Goal: Information Seeking & Learning: Learn about a topic

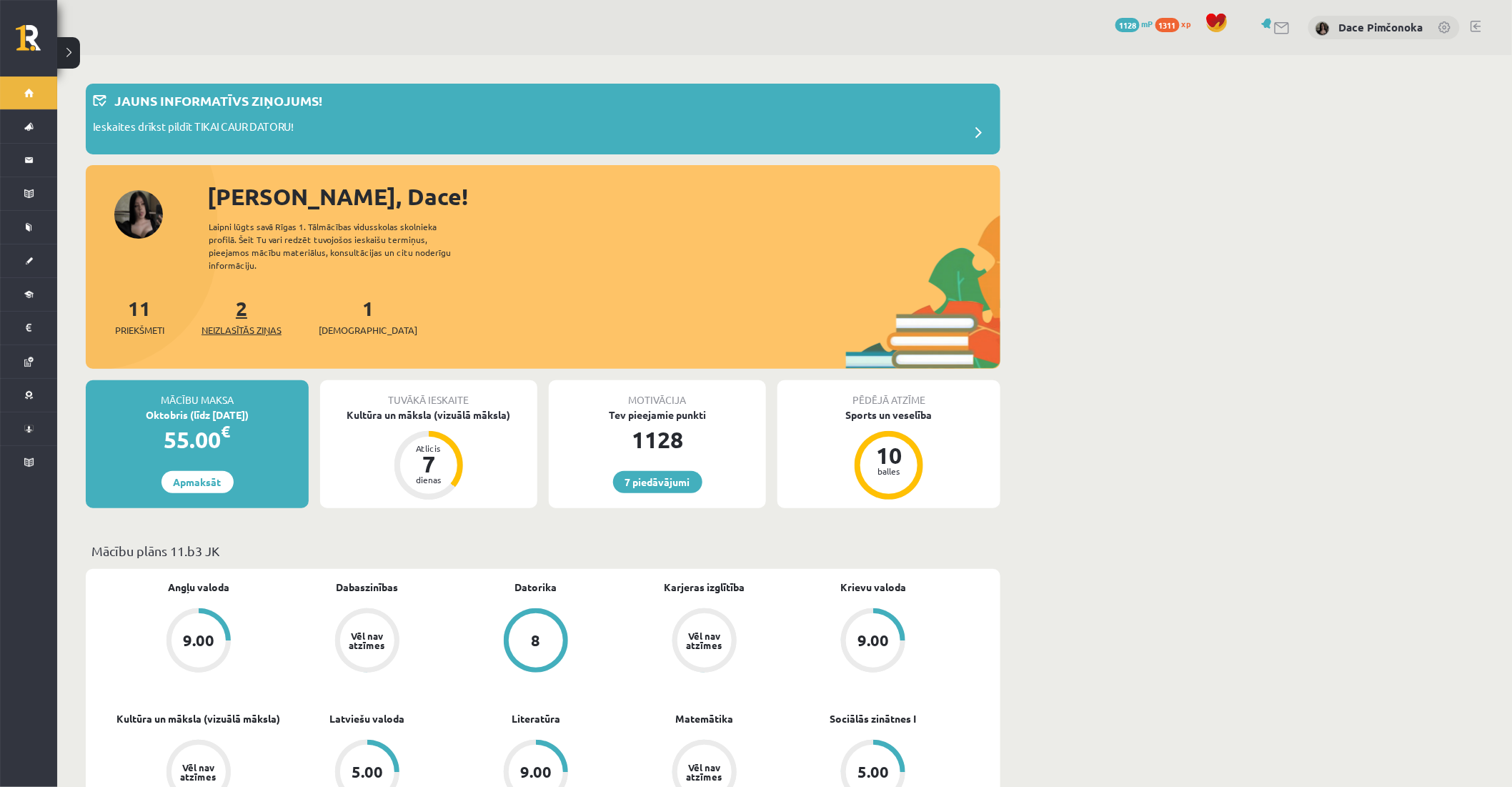
click at [241, 303] on link "2 Neizlasītās ziņas" at bounding box center [241, 316] width 80 height 42
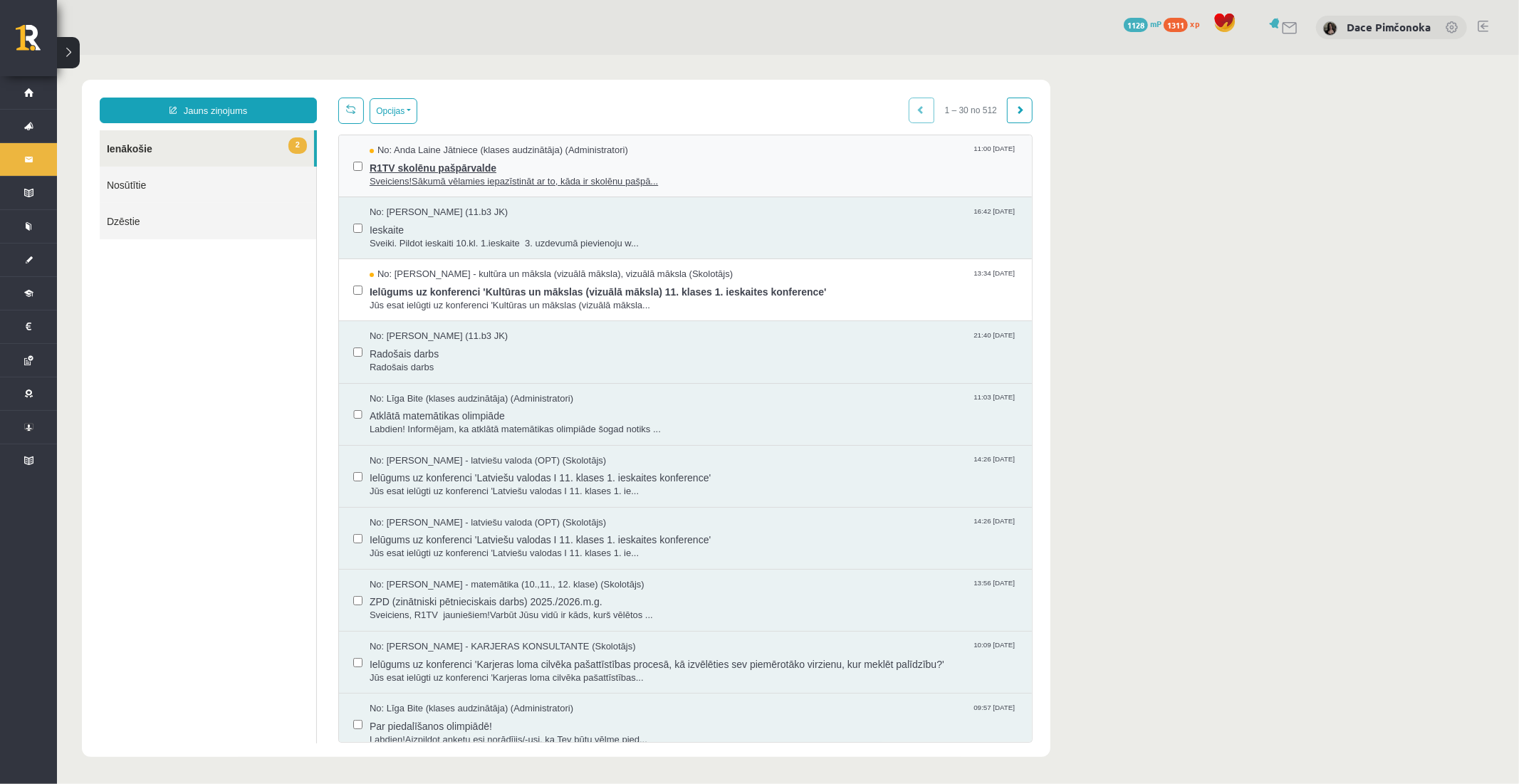
click at [626, 150] on span "No: Anda Laine Jātniece (klases audzinātāja) (Administratori)" at bounding box center [498, 149] width 259 height 14
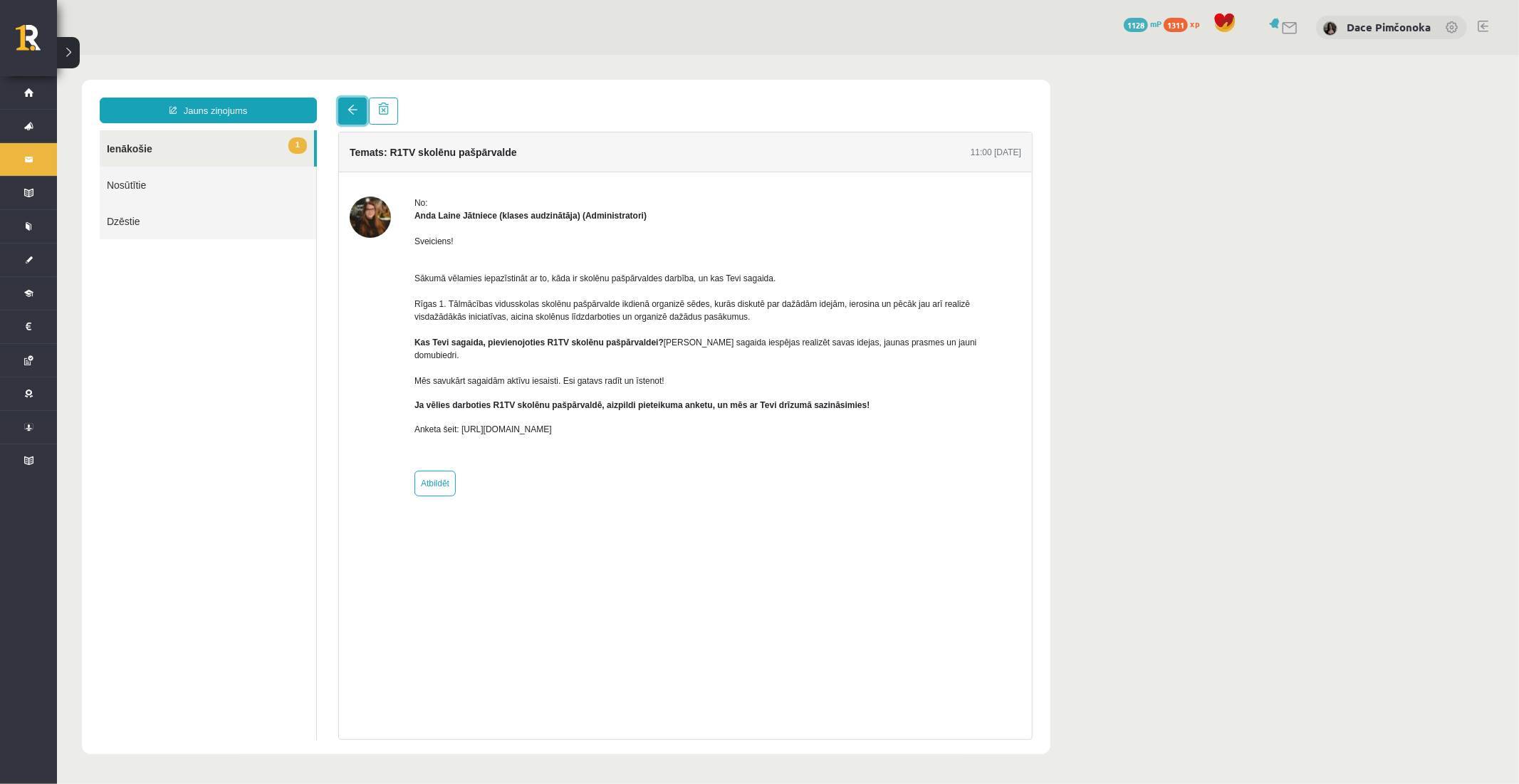
click at [349, 109] on span at bounding box center [352, 109] width 10 height 10
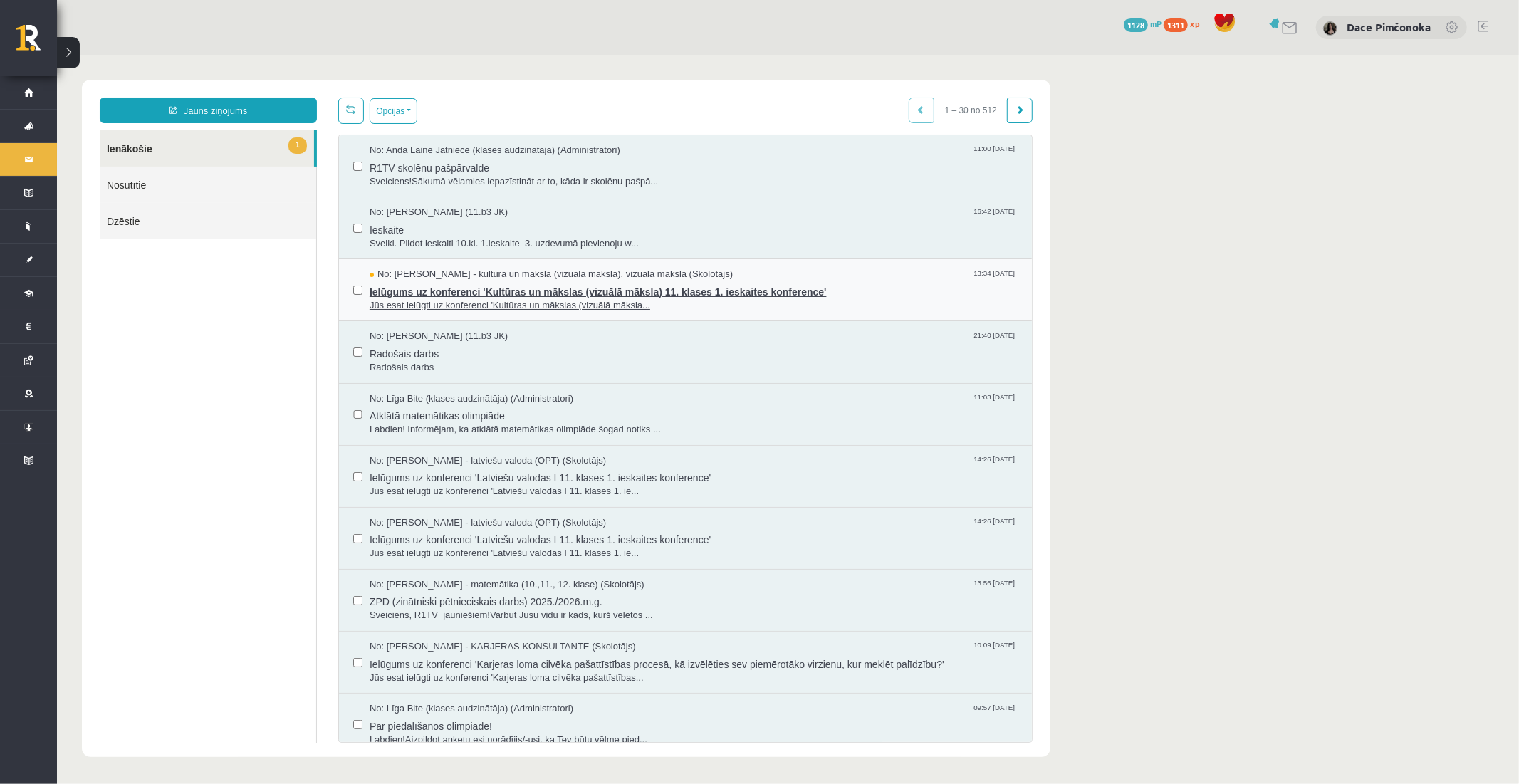
click at [603, 277] on span "No: Ilze Kolka - kultūra un māksla (vizuālā māksla), vizuālā māksla (Skolotājs)" at bounding box center [550, 274] width 363 height 14
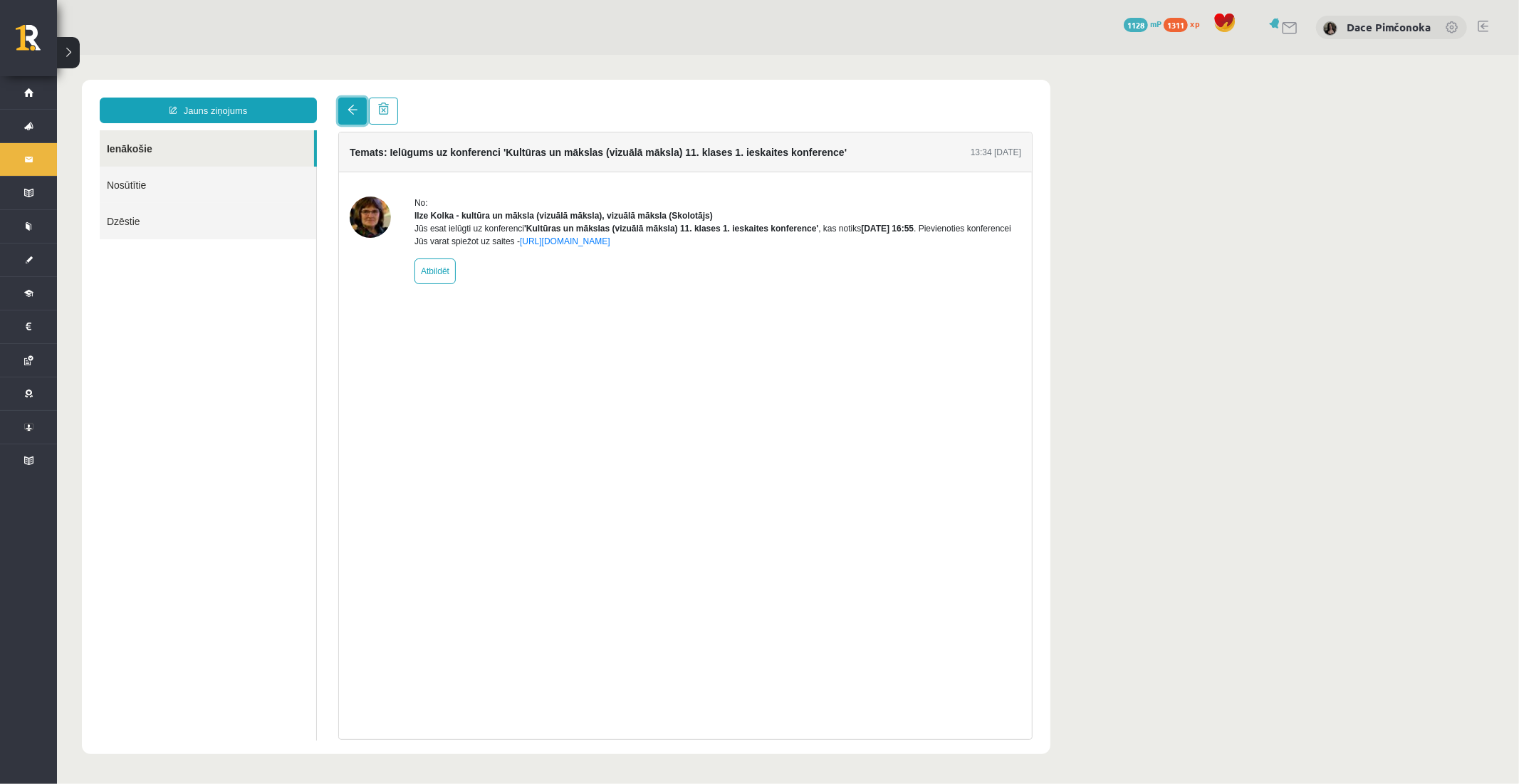
click at [344, 109] on link at bounding box center [352, 109] width 29 height 27
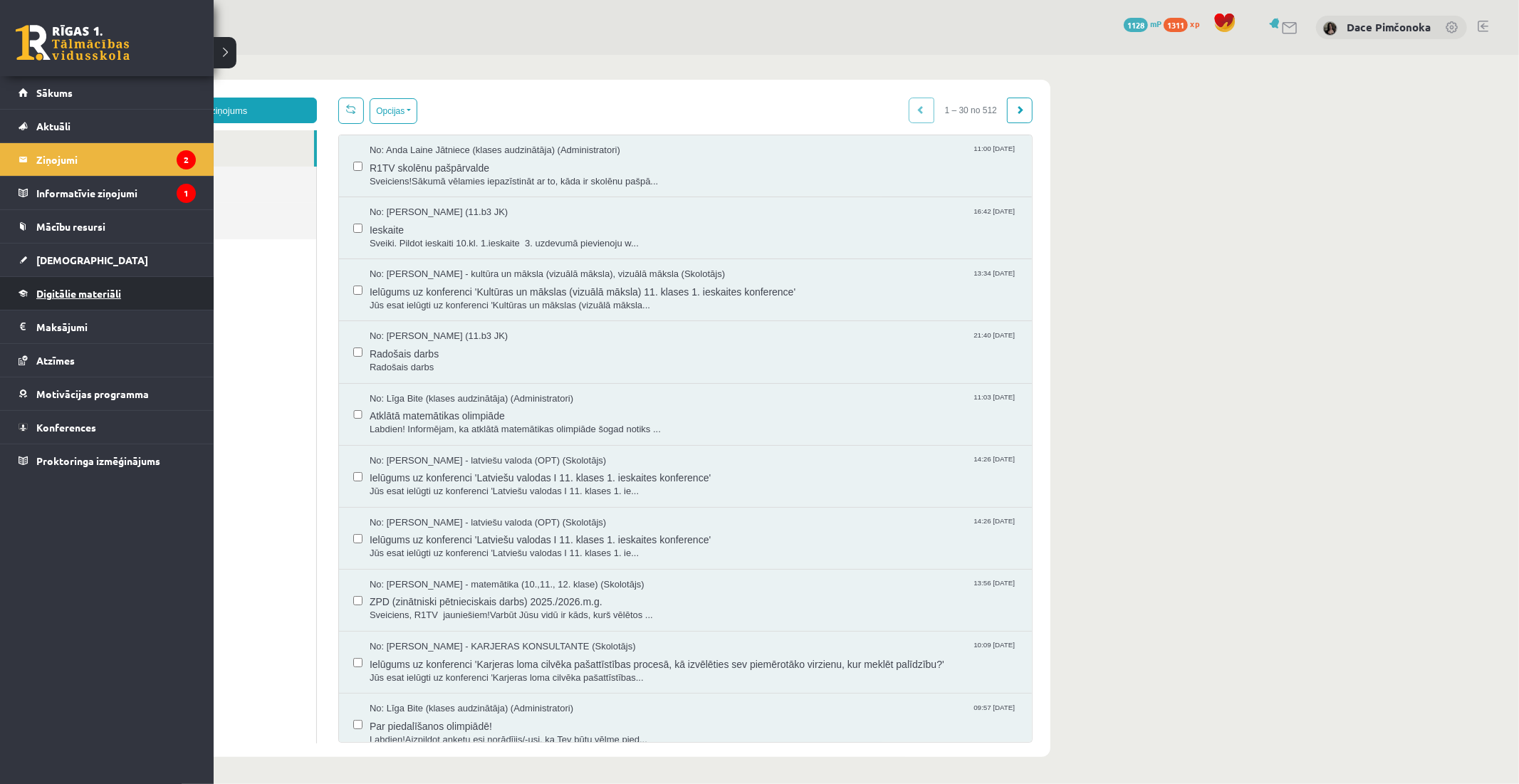
click at [103, 282] on link "Digitālie materiāli" at bounding box center [107, 293] width 177 height 32
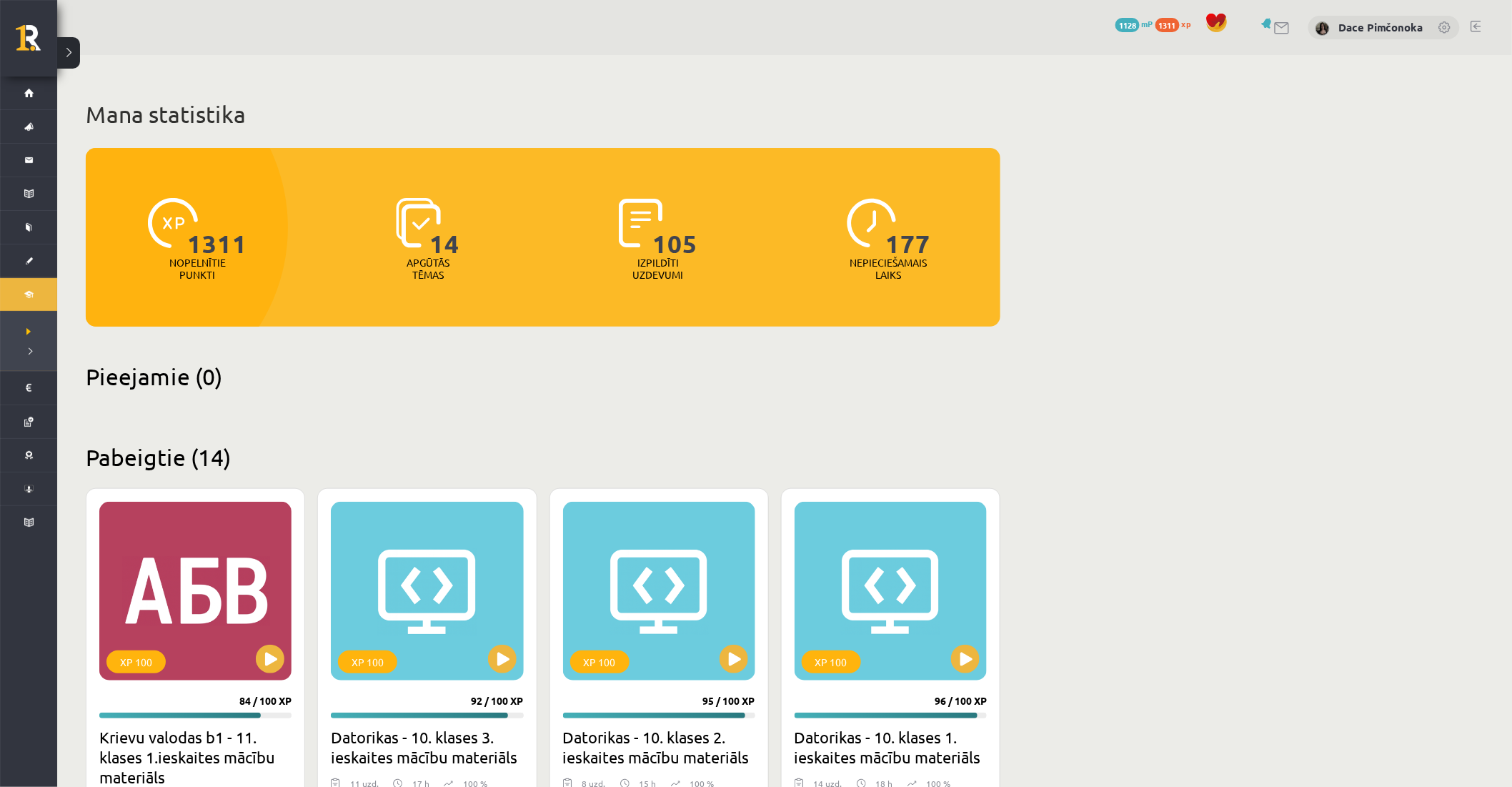
click at [339, 376] on h2 "Pieejamie (0)" at bounding box center [543, 376] width 914 height 28
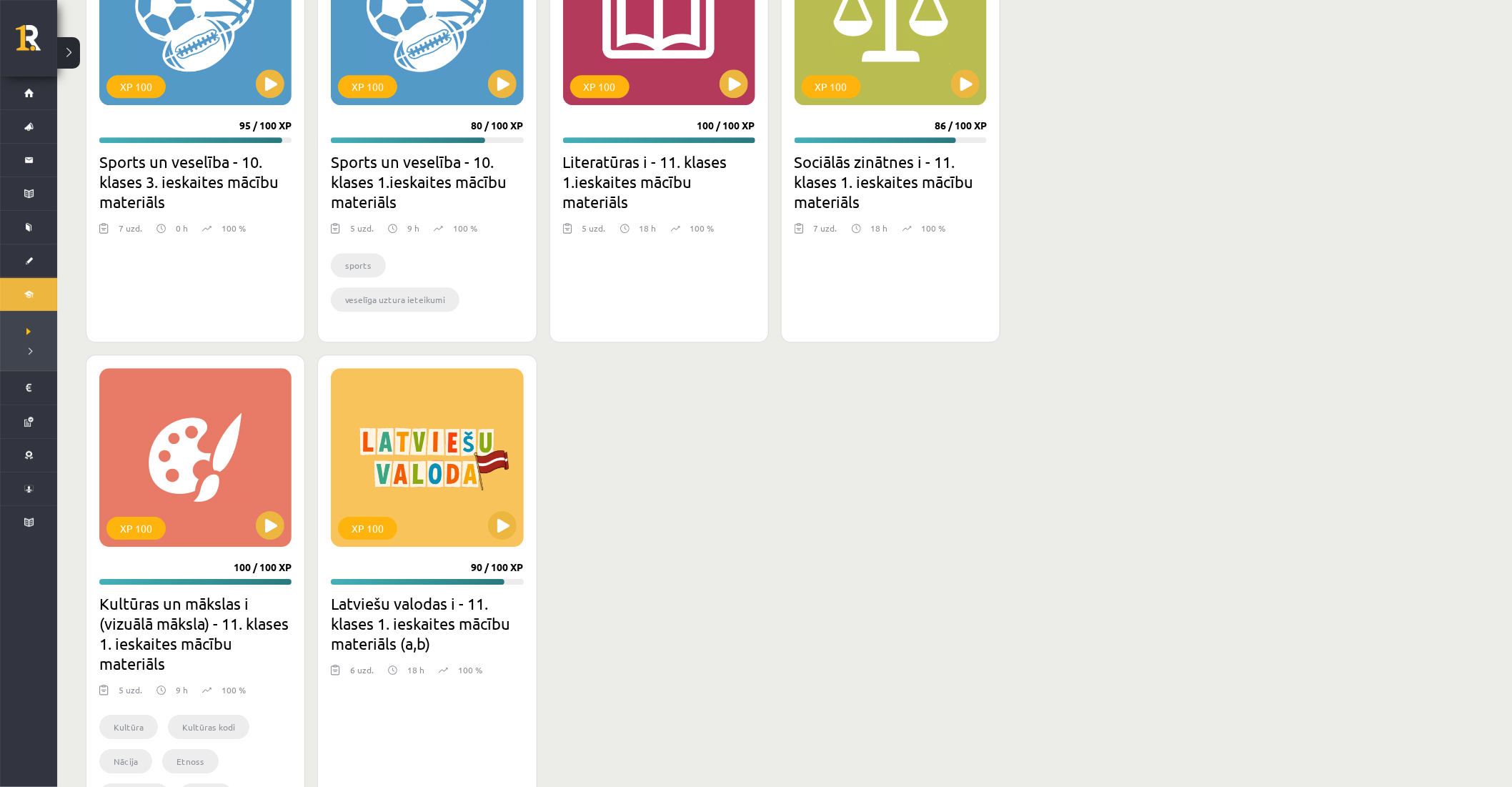
scroll to position [1483, 0]
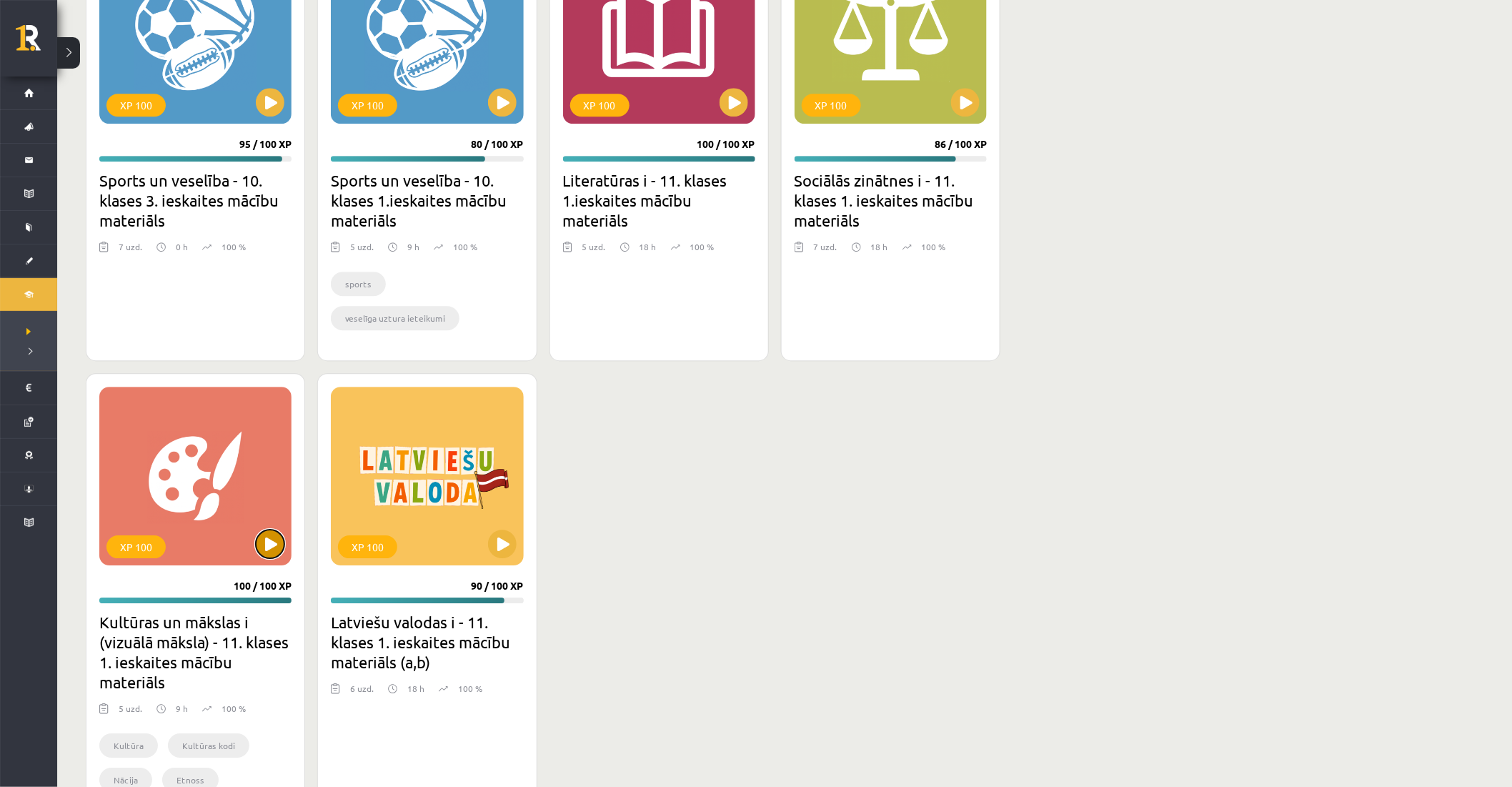
click at [275, 546] on button at bounding box center [270, 544] width 29 height 29
